Goal: Task Accomplishment & Management: Use online tool/utility

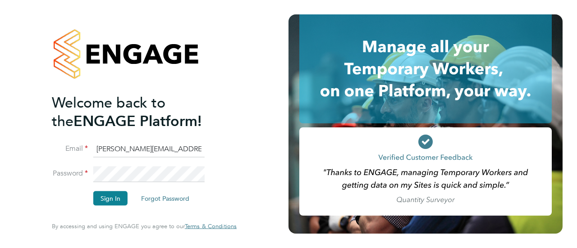
click at [248, 151] on div "Welcome back to the ENGAGE Platform! Email daniel.marsh@vistry.co.uk Password S…" at bounding box center [144, 124] width 221 height 248
drag, startPoint x: 113, startPoint y: 201, endPoint x: 106, endPoint y: 201, distance: 7.2
click at [113, 201] on button "Sign In" at bounding box center [110, 199] width 34 height 14
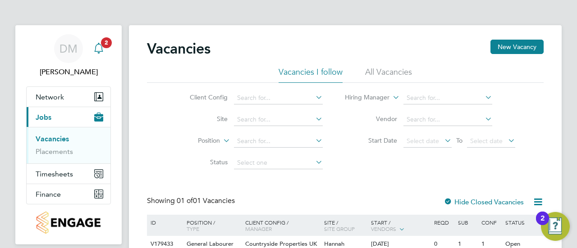
click at [96, 37] on link "Notifications 2" at bounding box center [99, 48] width 18 height 29
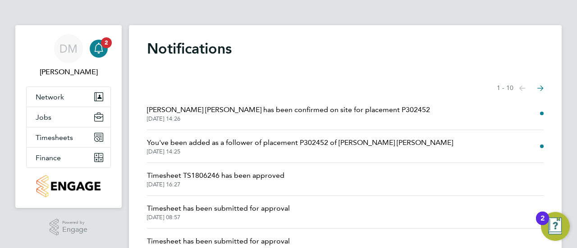
click at [360, 108] on span "[PERSON_NAME] [PERSON_NAME] has been confirmed on site for placement P302452" at bounding box center [288, 110] width 283 height 11
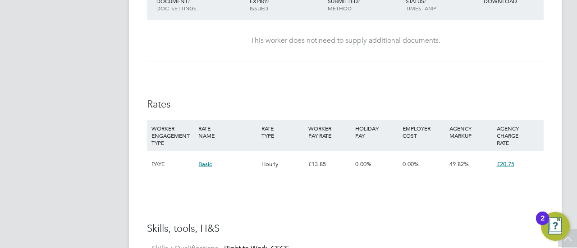
scroll to position [1300, 0]
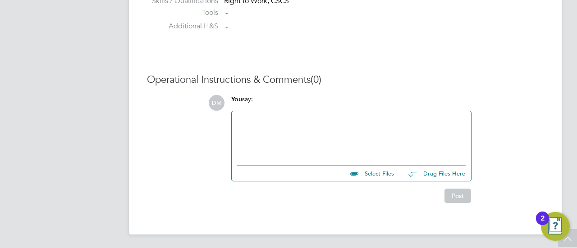
click at [555, 222] on img "Open Resource Center, 2 new notifications" at bounding box center [555, 226] width 29 height 29
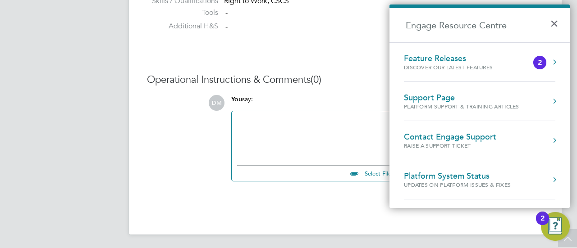
click at [551, 26] on button "×" at bounding box center [556, 21] width 13 height 20
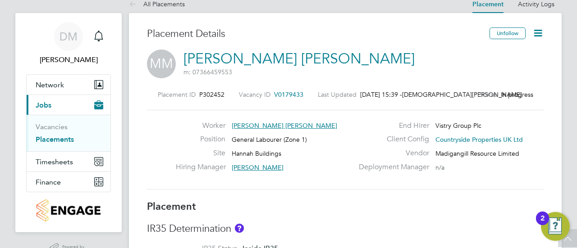
scroll to position [0, 0]
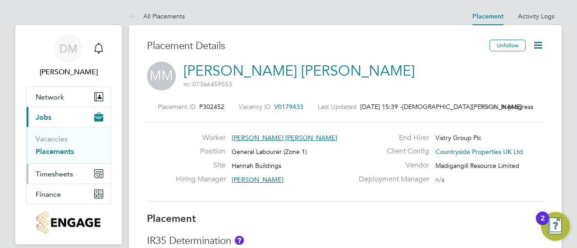
click at [62, 171] on span "Timesheets" at bounding box center [54, 174] width 37 height 9
click at [61, 159] on link "Timesheets" at bounding box center [54, 159] width 37 height 9
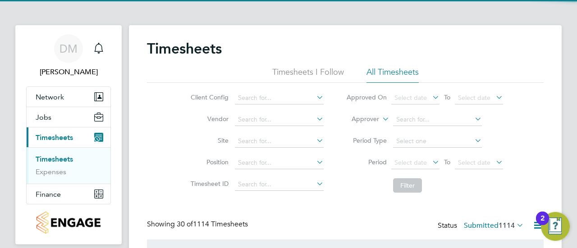
scroll to position [23, 78]
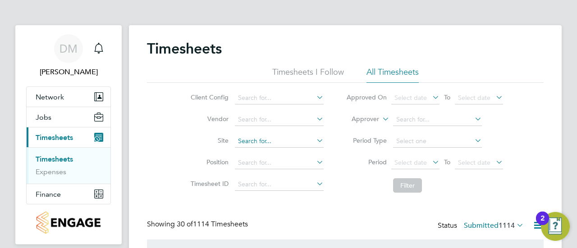
click at [277, 140] on input at bounding box center [279, 141] width 89 height 13
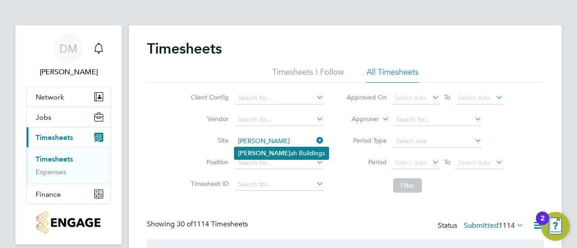
click at [280, 151] on li "[PERSON_NAME] Buildings" at bounding box center [281, 153] width 94 height 12
type input "Hannah Buildings"
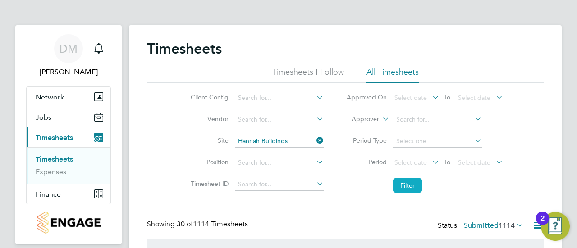
click at [412, 184] on button "Filter" at bounding box center [407, 185] width 29 height 14
